Goal: Contribute content

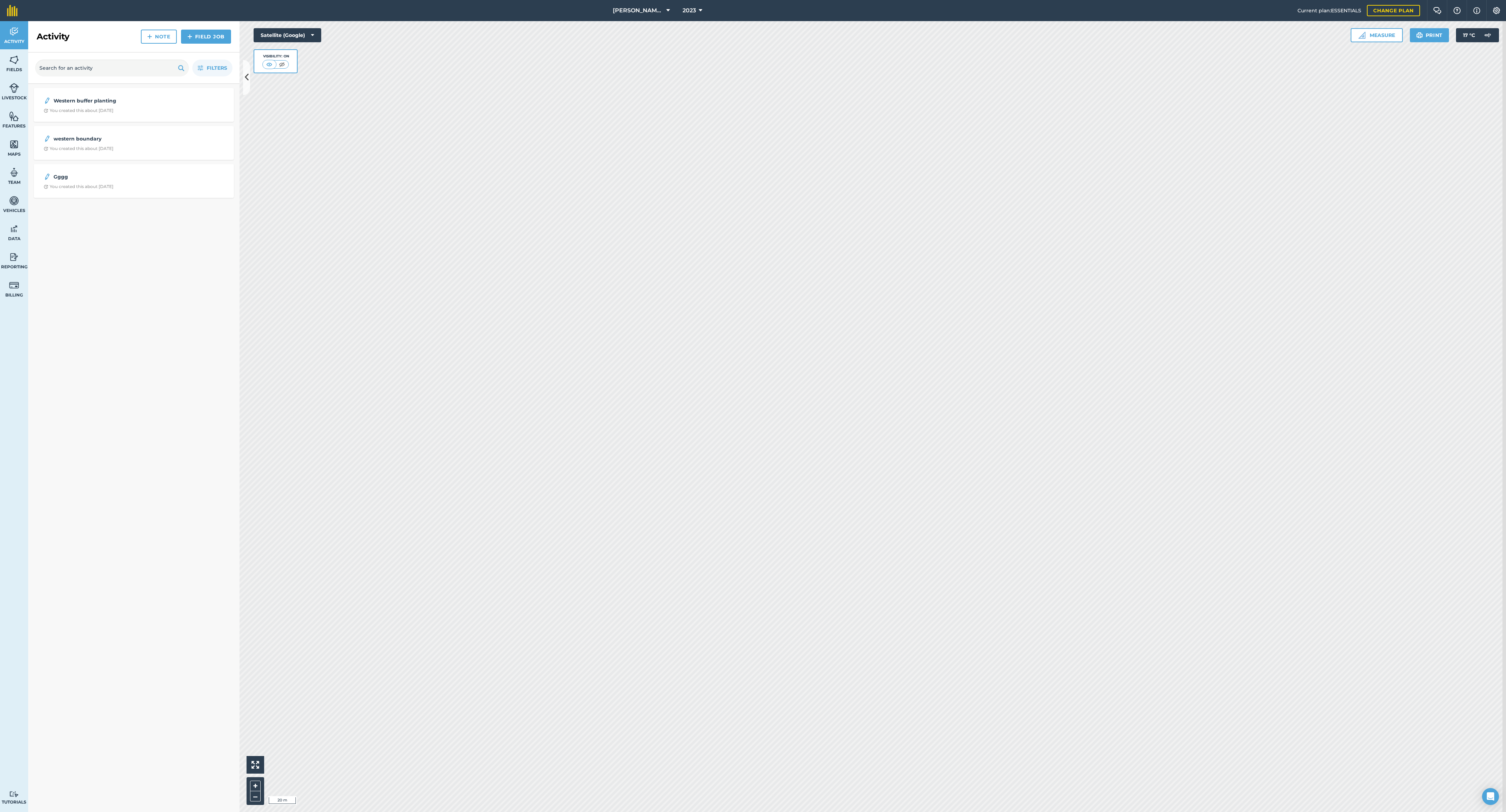
click at [699, 14] on icon at bounding box center [700, 11] width 4 height 8
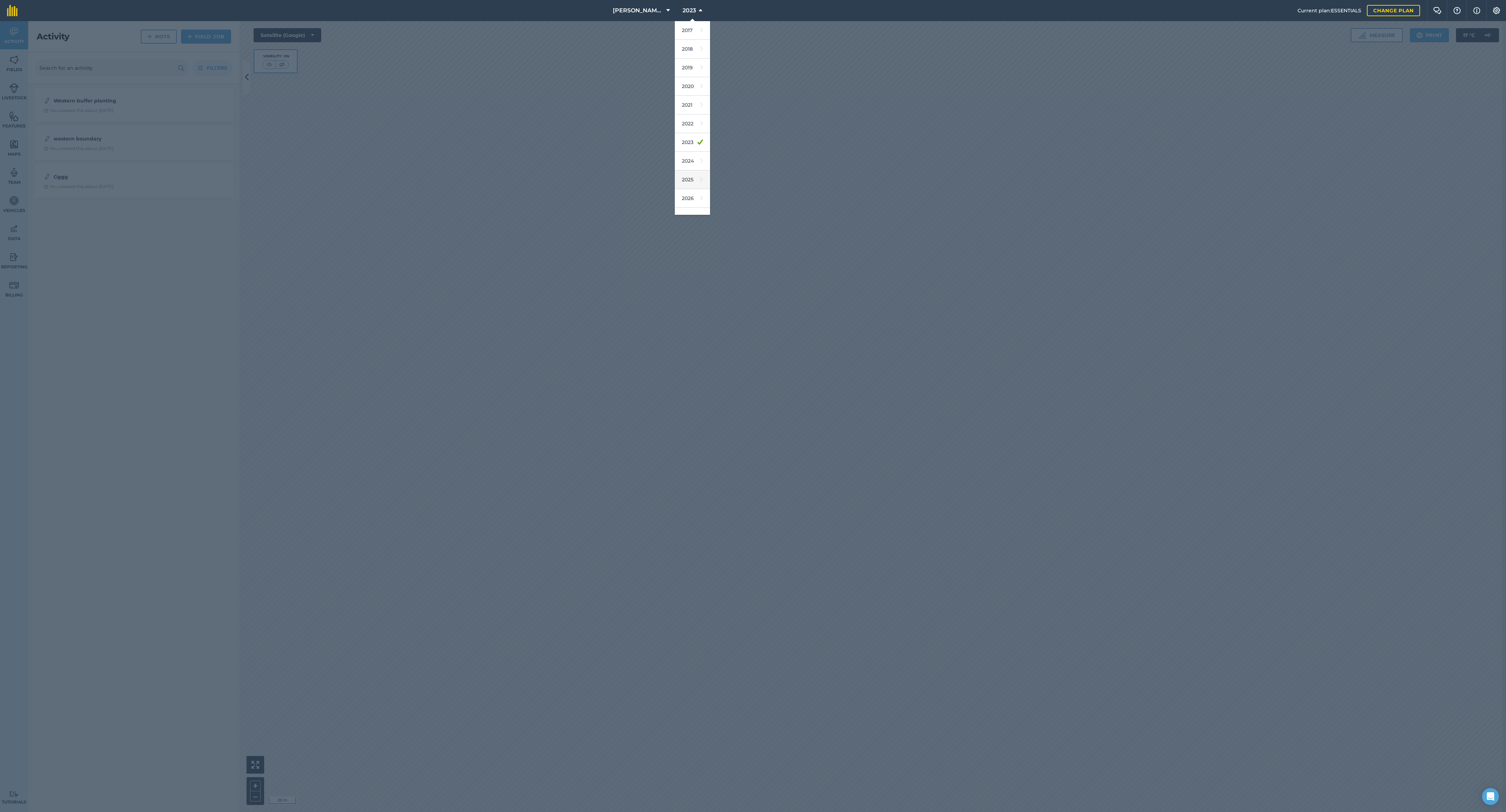
click at [677, 189] on link "2025" at bounding box center [692, 180] width 35 height 19
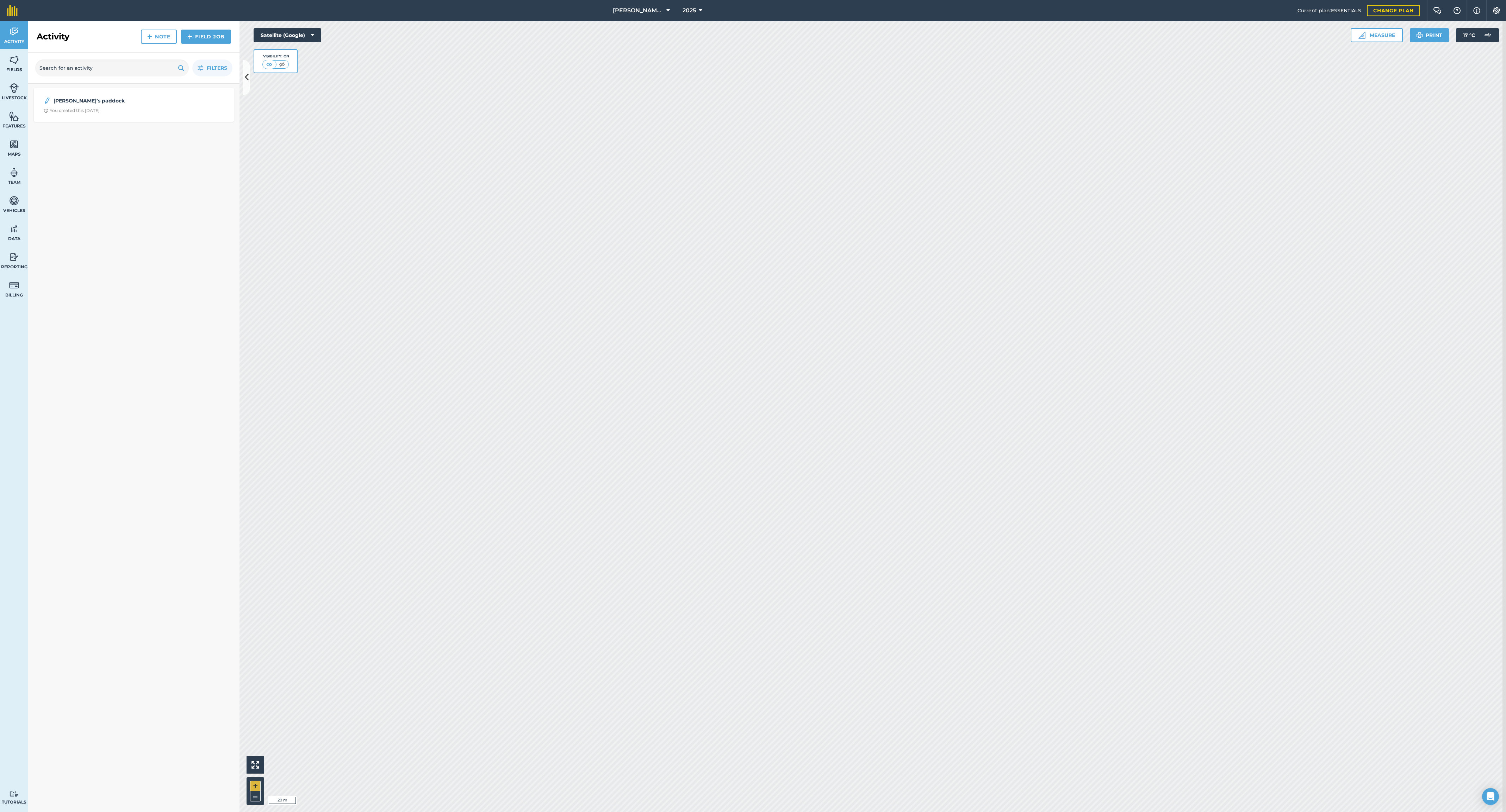
click at [260, 792] on button "+" at bounding box center [255, 786] width 11 height 11
click at [261, 800] on button "–" at bounding box center [255, 796] width 11 height 10
click at [15, 65] on img at bounding box center [14, 60] width 10 height 11
click at [13, 30] on img at bounding box center [14, 32] width 10 height 11
click at [144, 42] on link "Note" at bounding box center [158, 37] width 36 height 14
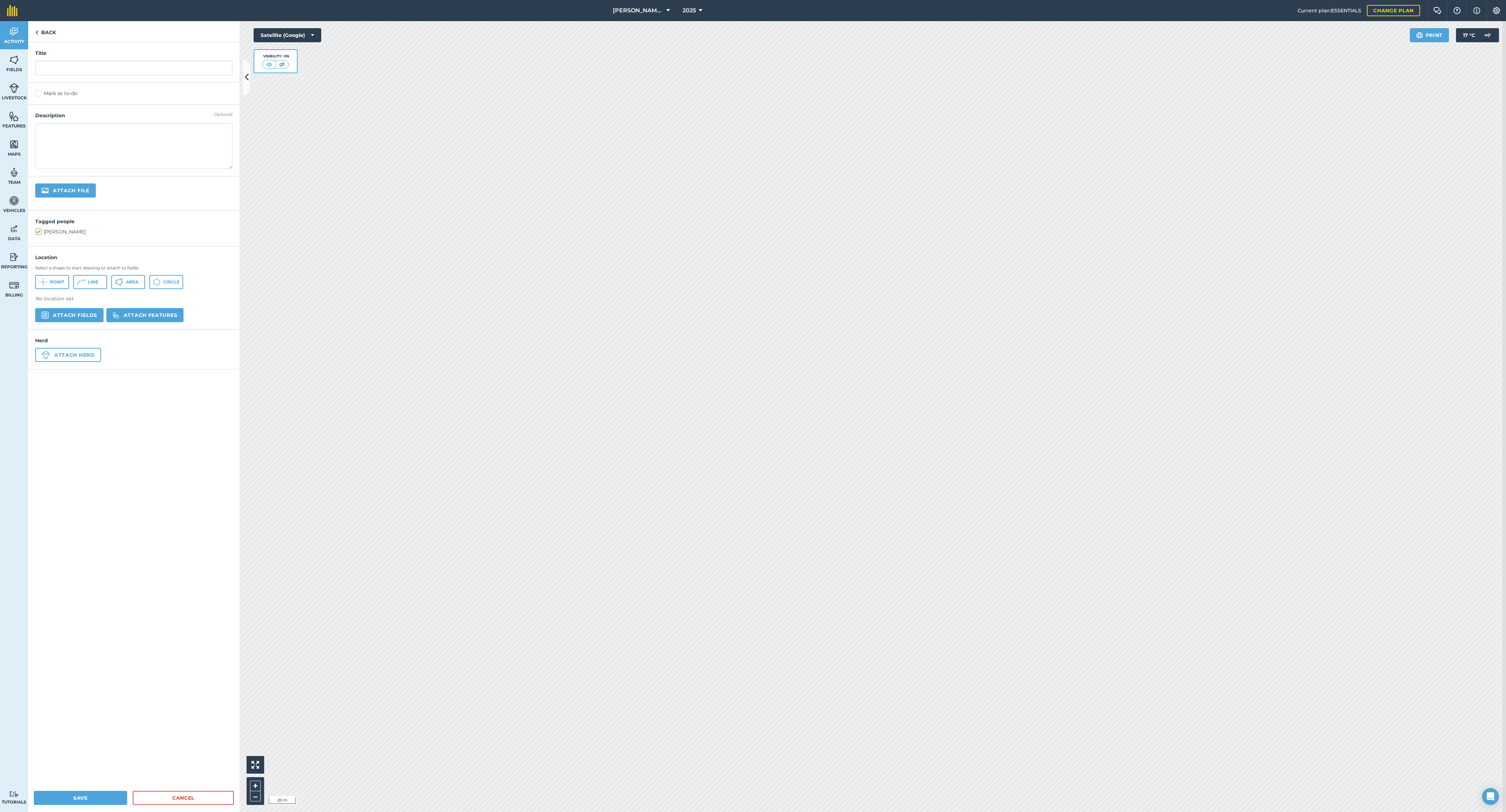
click at [96, 289] on button "Line" at bounding box center [90, 282] width 34 height 14
click at [65, 75] on input "text" at bounding box center [133, 68] width 197 height 15
type input "Housing Boundary Line"
click at [87, 800] on button "Save" at bounding box center [81, 798] width 94 height 14
